Goal: Obtain resource: Download file/media

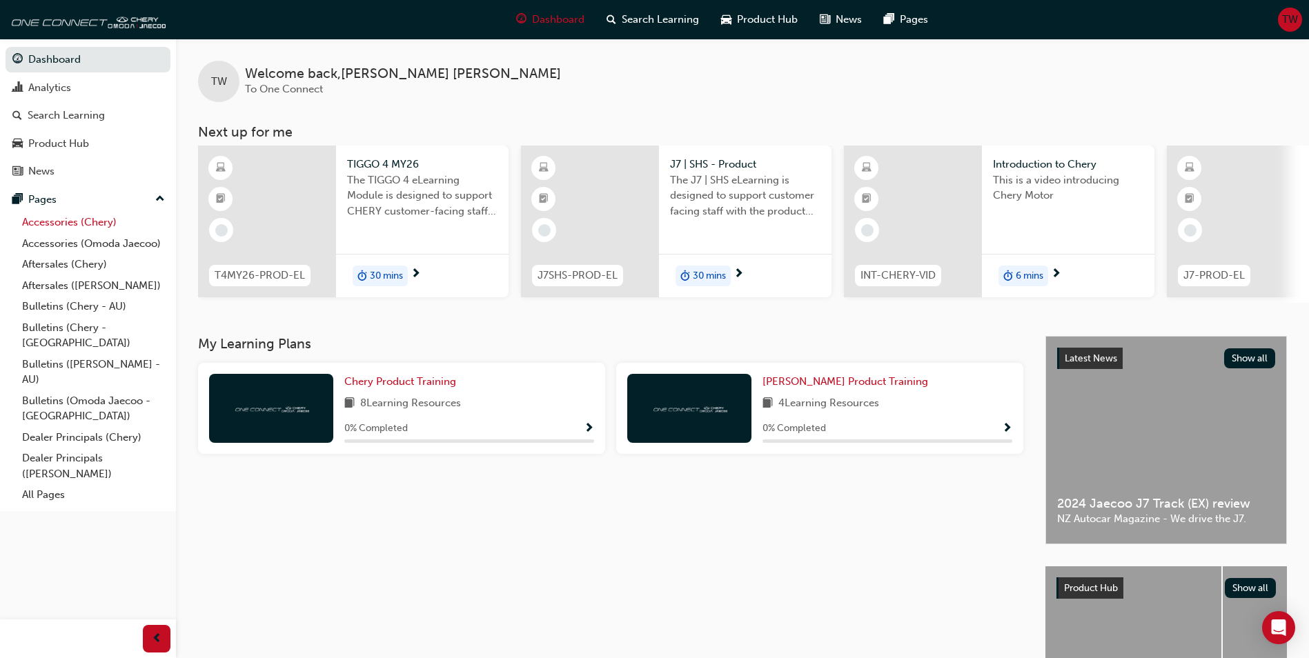
click at [45, 221] on link "Accessories (Chery)" at bounding box center [94, 222] width 154 height 21
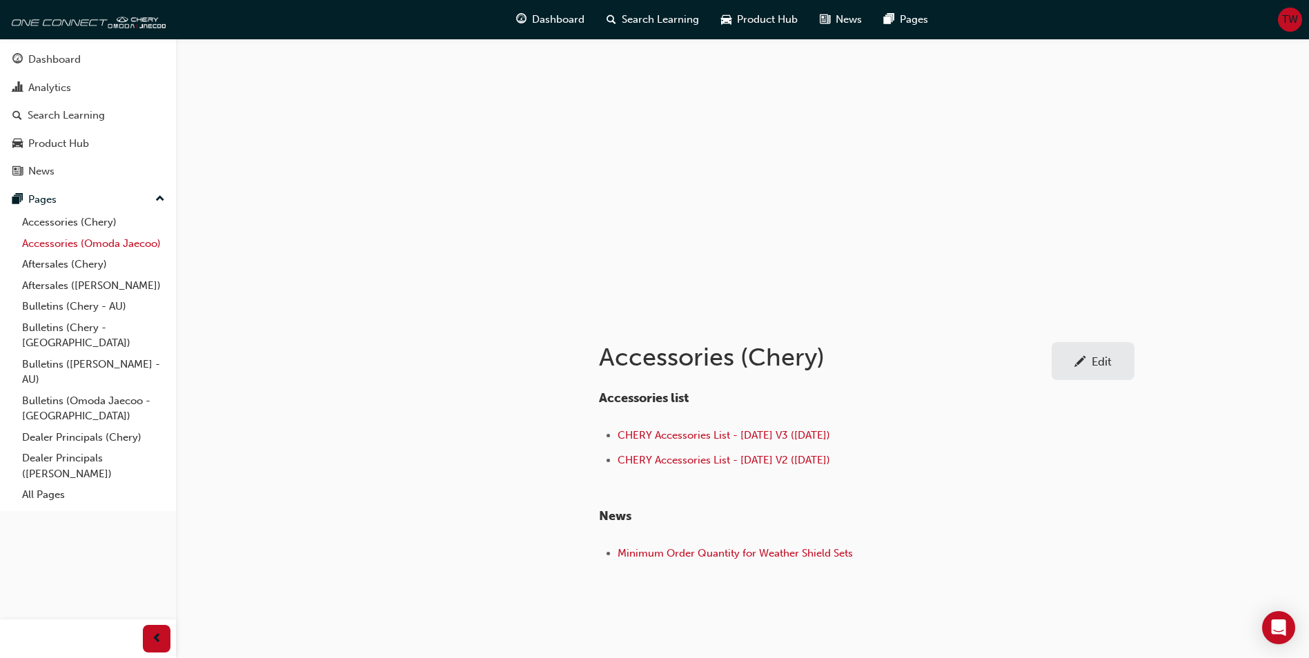
click at [52, 244] on link "Accessories (Omoda Jaecoo)" at bounding box center [94, 243] width 154 height 21
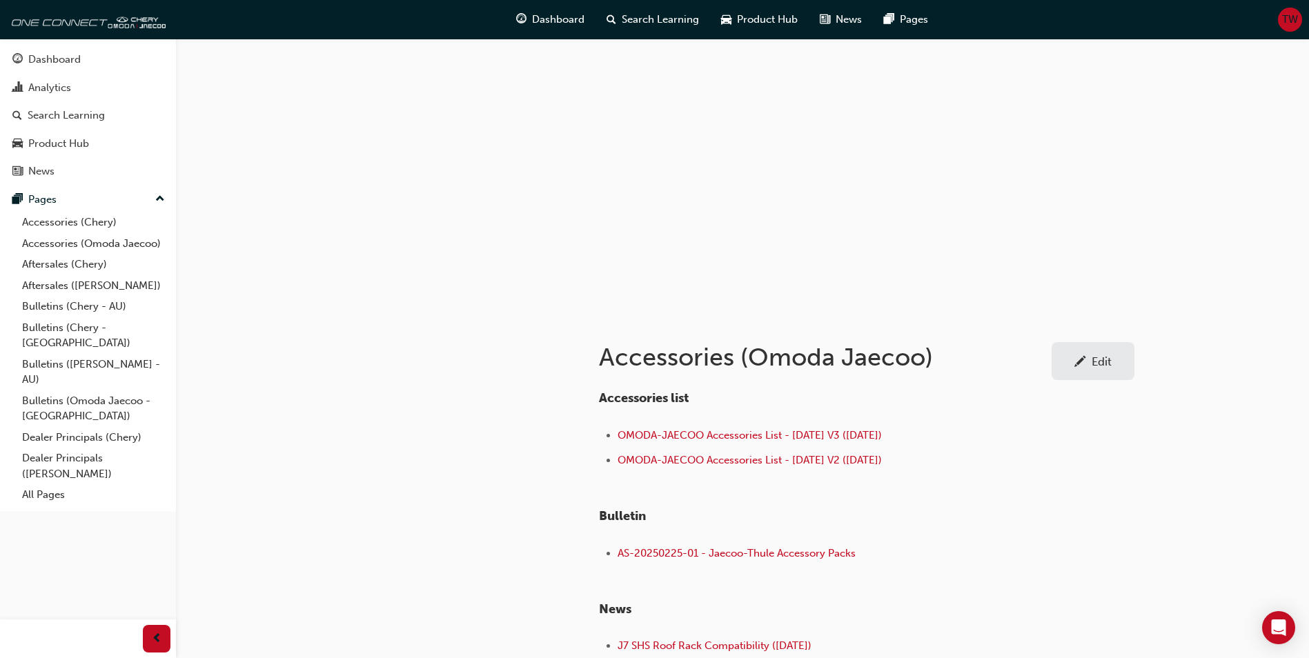
click at [813, 246] on div at bounding box center [742, 177] width 828 height 276
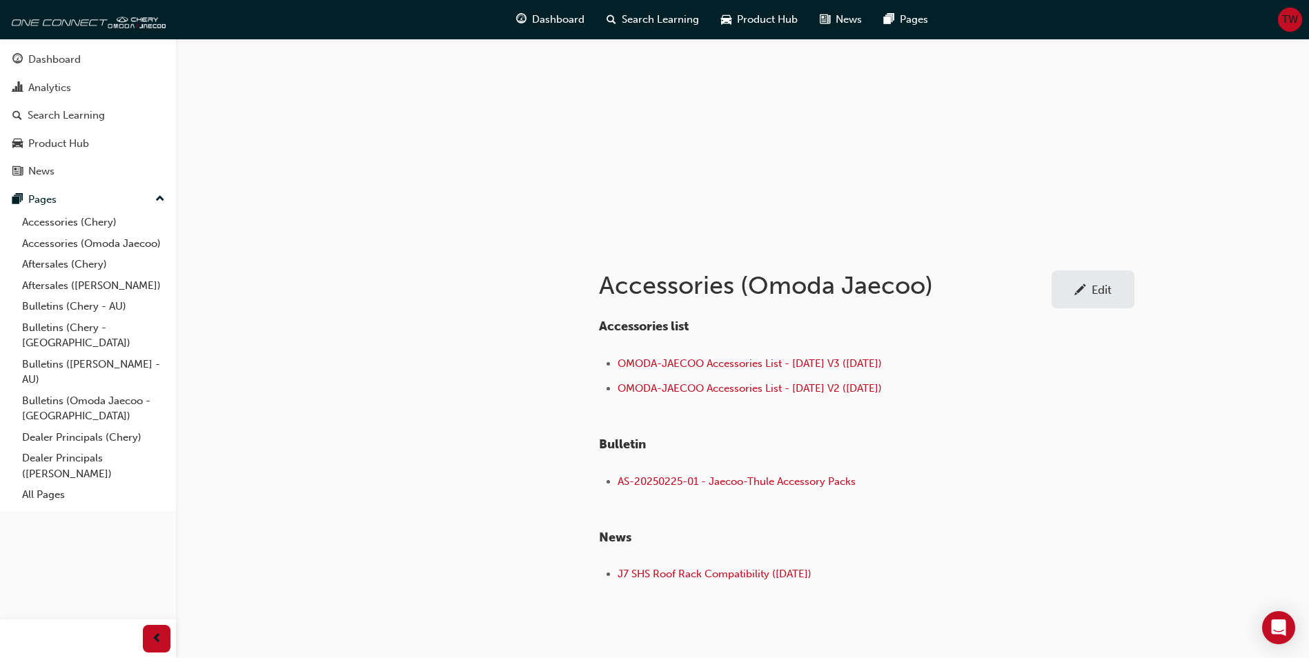
scroll to position [132, 0]
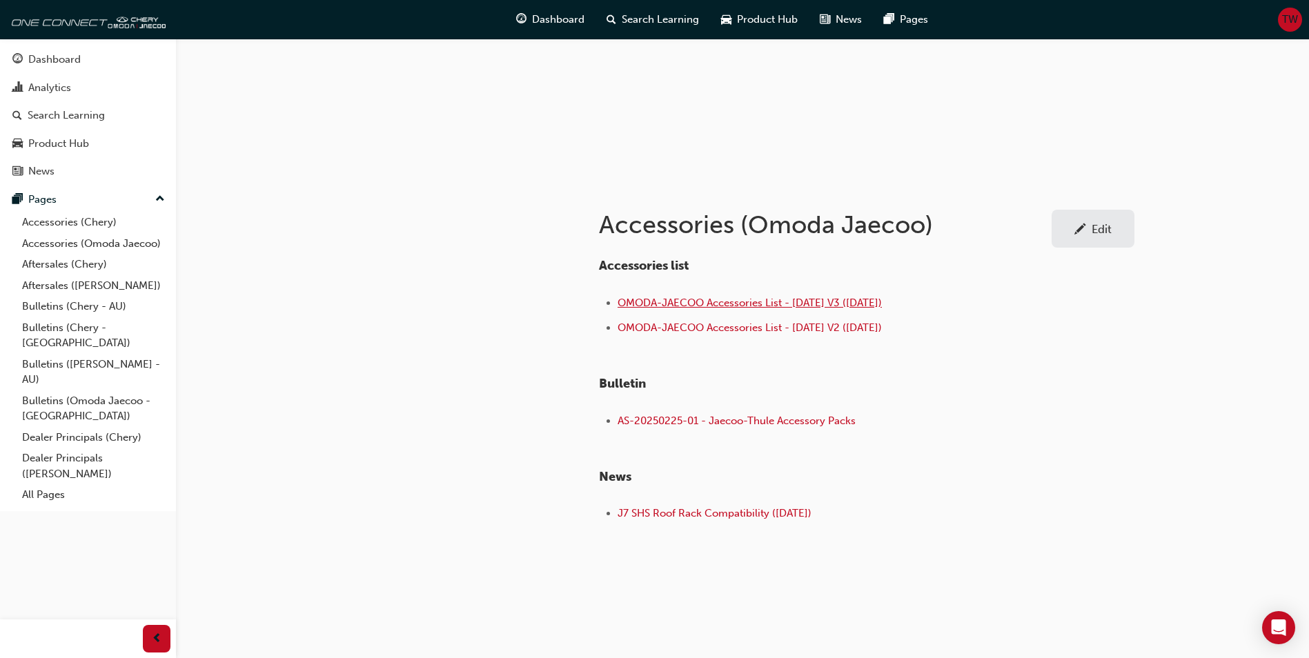
click at [685, 304] on span "OMODA-JAECOO Accessories List - [DATE] V3 ([DATE])" at bounding box center [749, 303] width 264 height 12
